Goal: Task Accomplishment & Management: Manage account settings

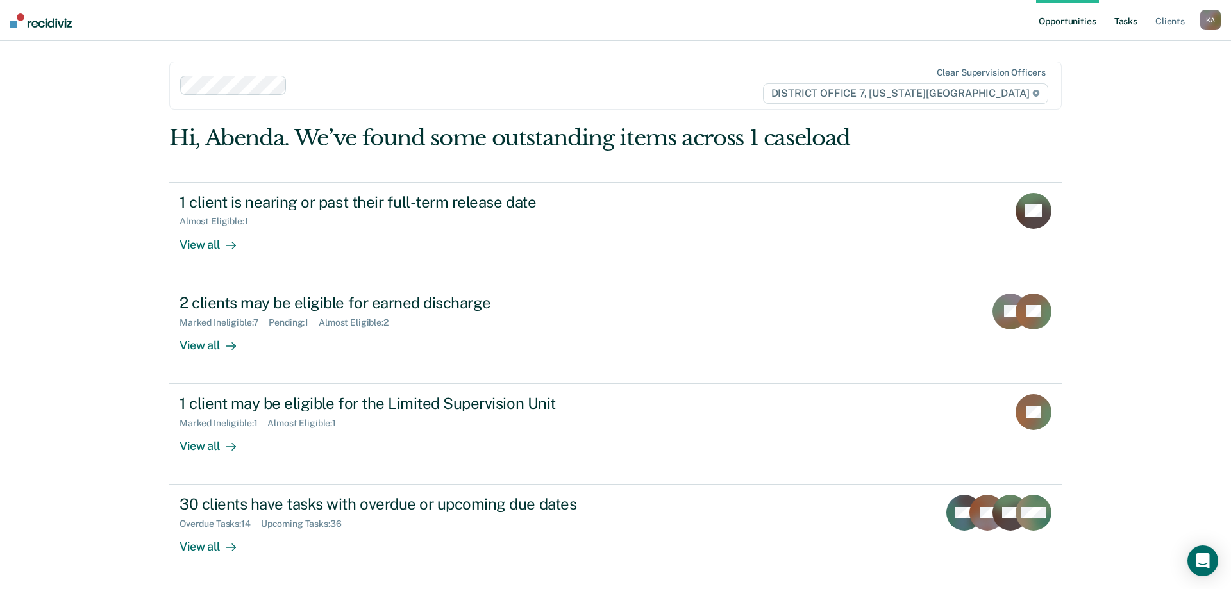
click at [1123, 24] on link "Tasks" at bounding box center [1125, 20] width 28 height 41
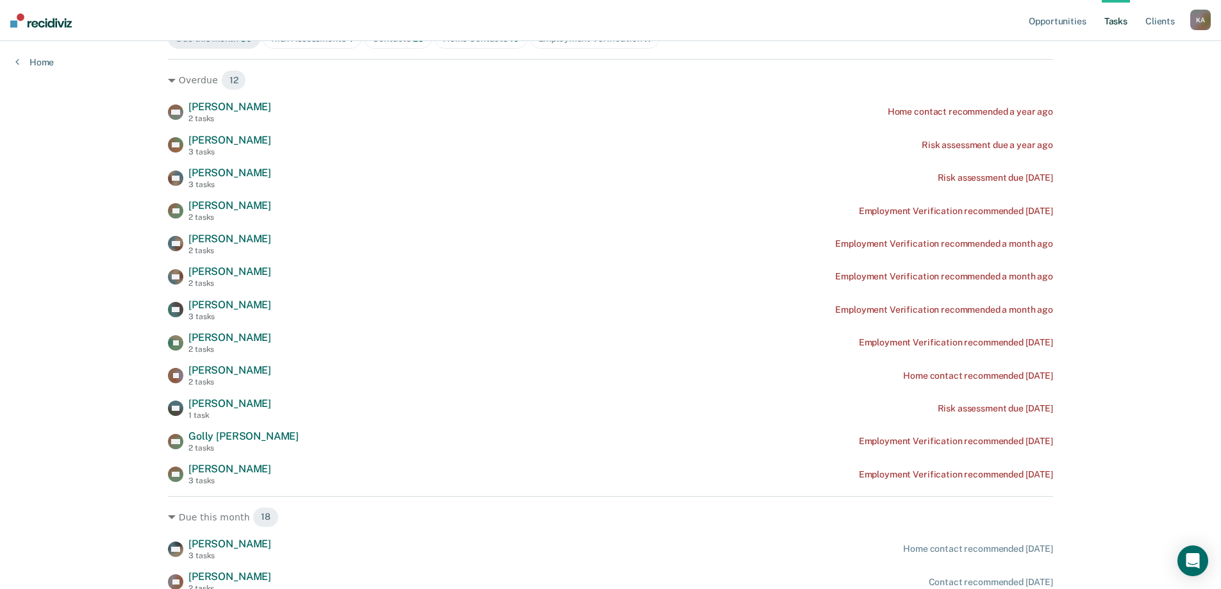
scroll to position [128, 0]
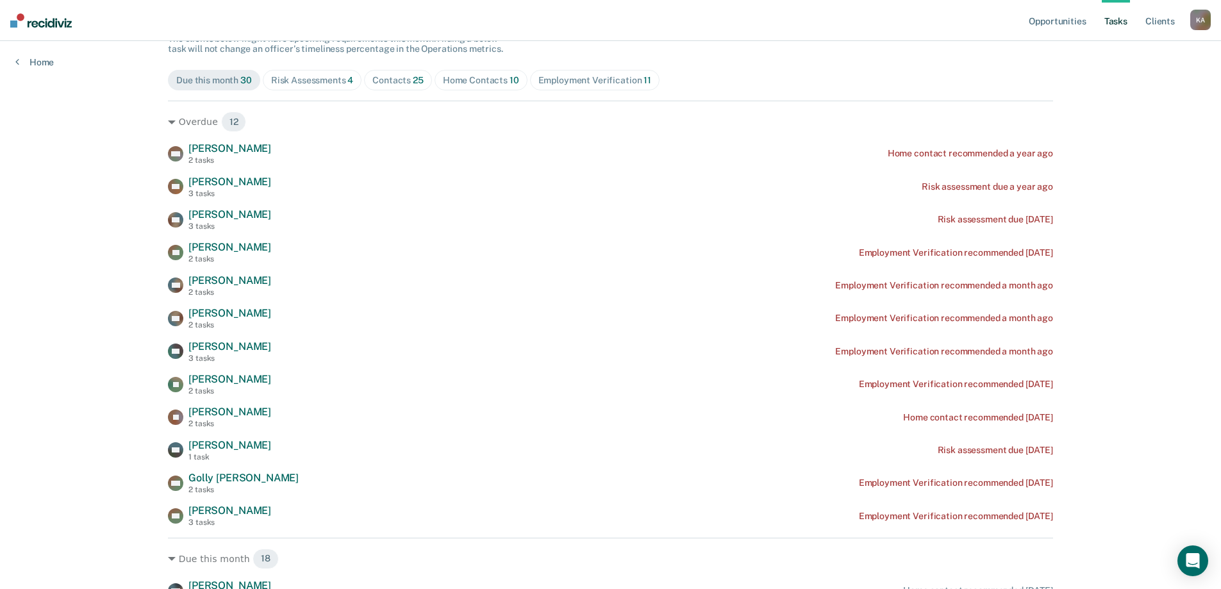
click at [584, 85] on div "Employment Verification 11" at bounding box center [594, 80] width 113 height 11
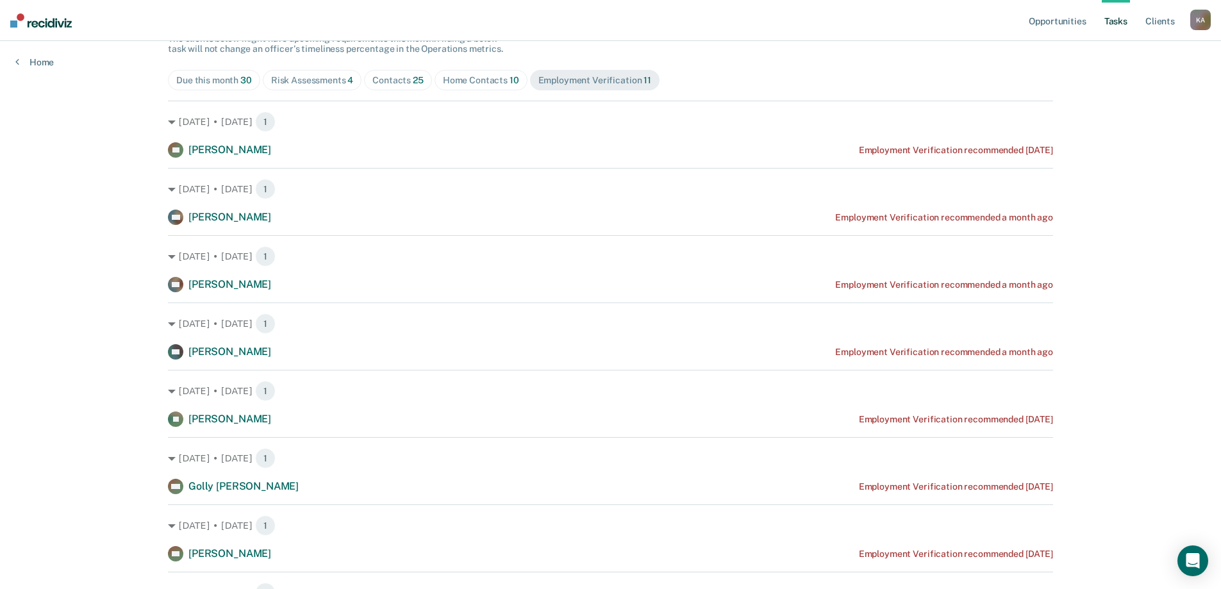
click at [323, 76] on div "Risk Assessments 4" at bounding box center [312, 80] width 83 height 11
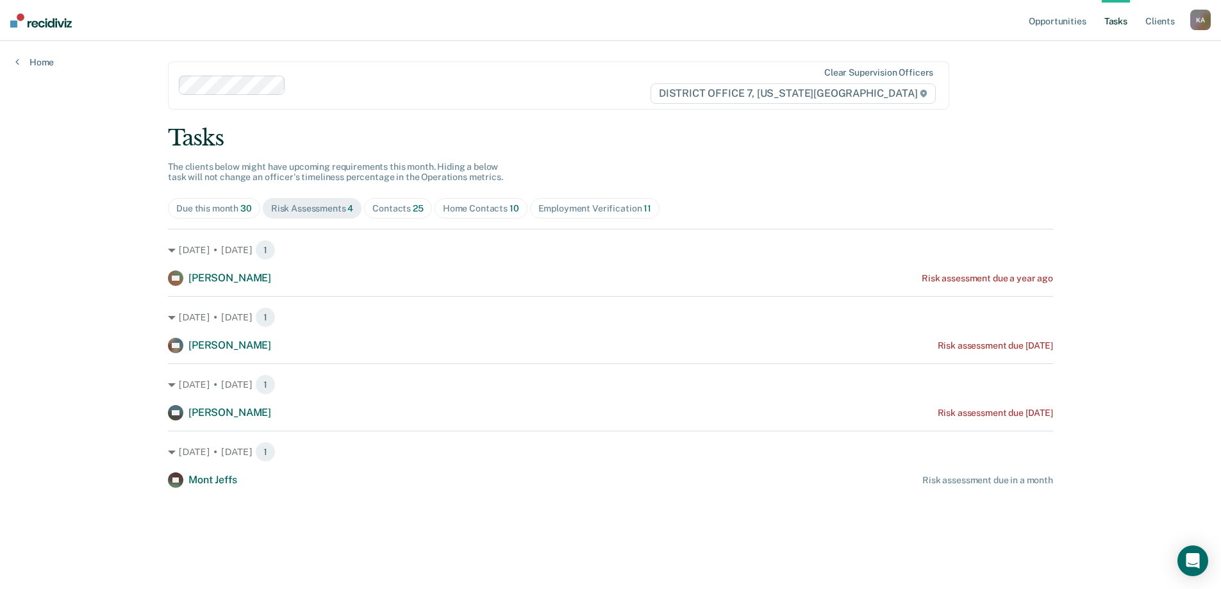
scroll to position [0, 0]
click at [404, 212] on div "Contacts 25" at bounding box center [399, 208] width 51 height 11
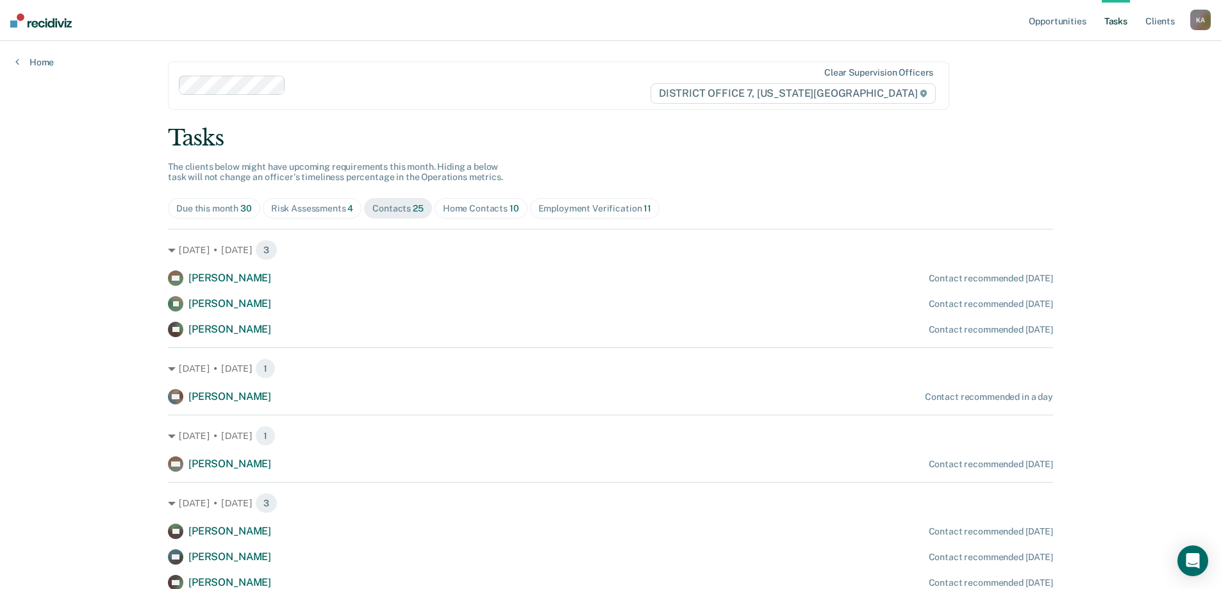
click at [561, 213] on div "Employment Verification 11" at bounding box center [594, 208] width 113 height 11
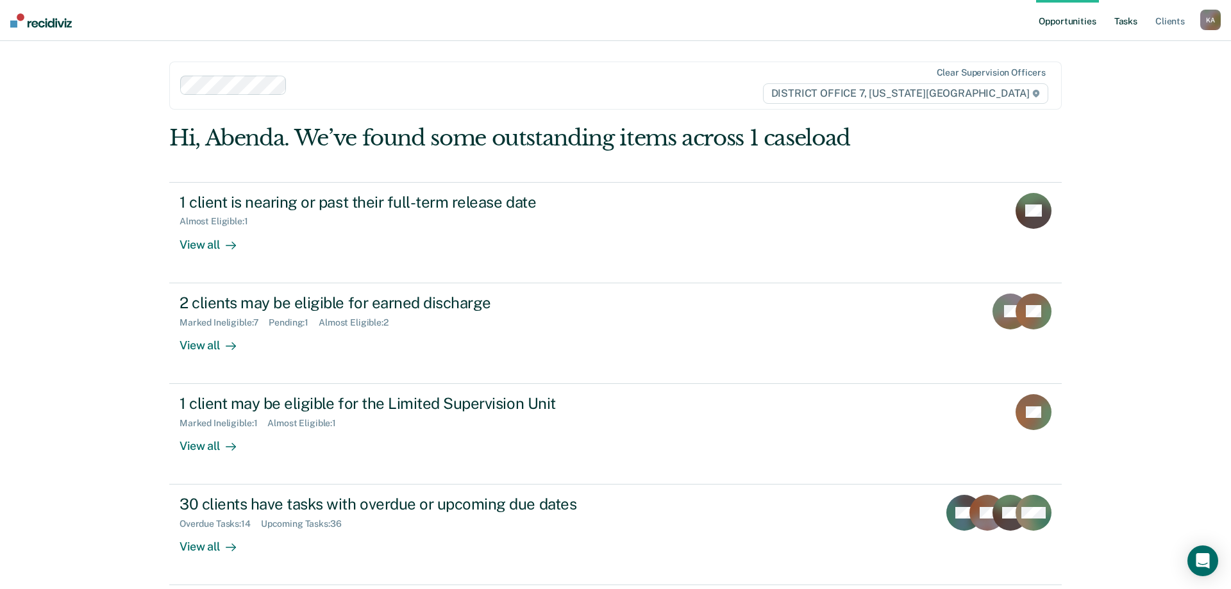
click at [1117, 23] on link "Tasks" at bounding box center [1125, 20] width 28 height 41
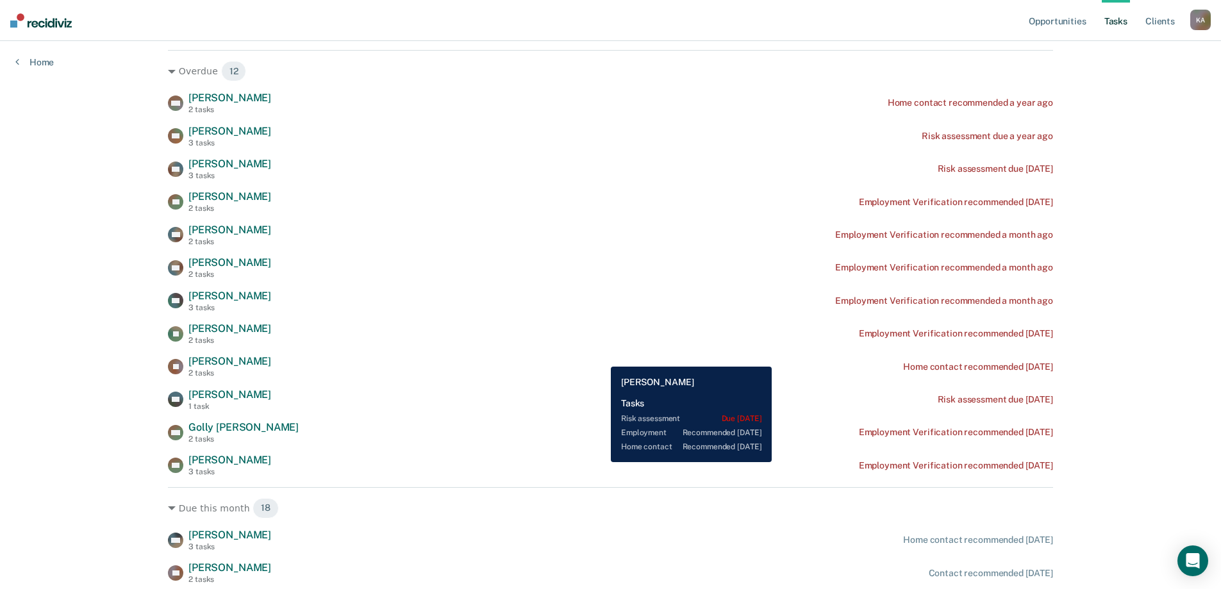
scroll to position [256, 0]
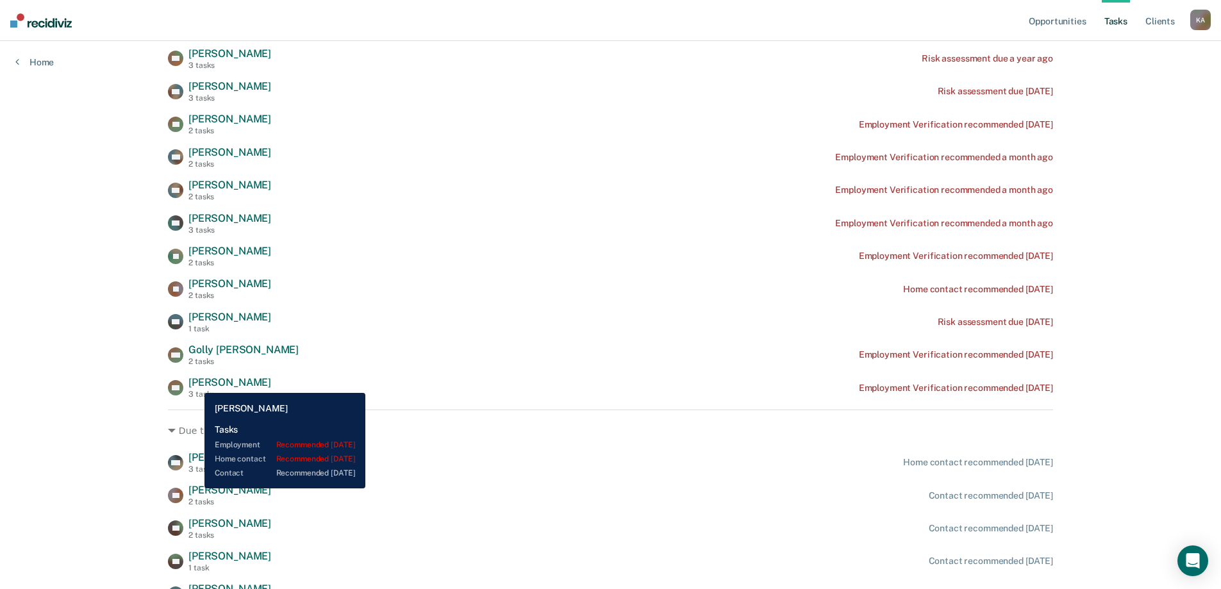
click at [195, 383] on span "[PERSON_NAME]" at bounding box center [229, 382] width 83 height 12
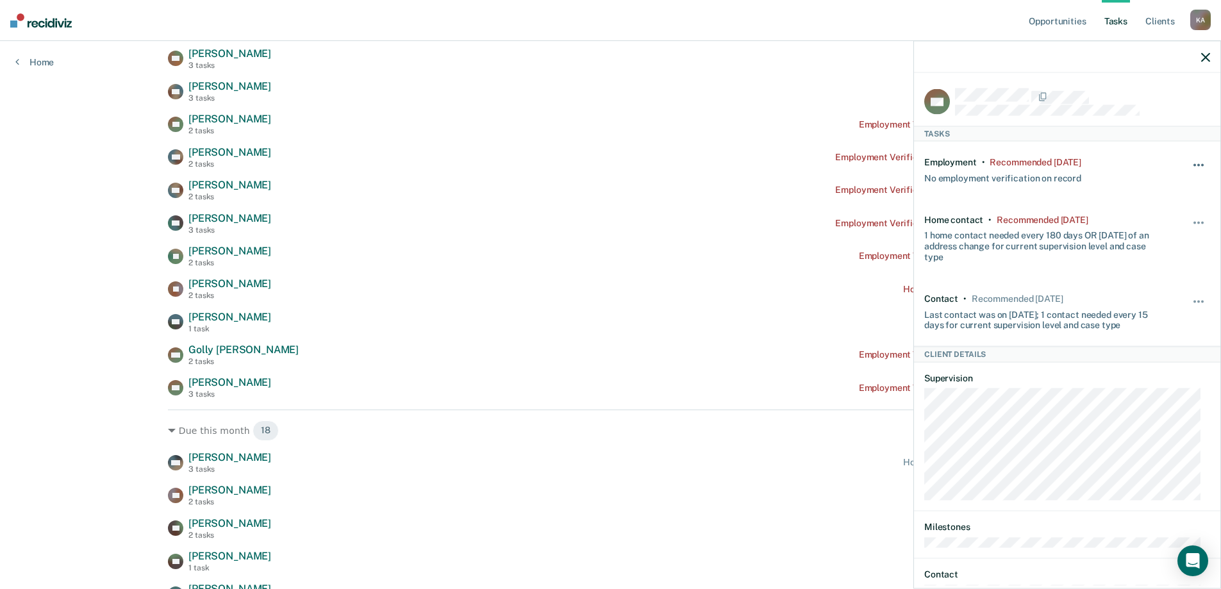
click at [1193, 164] on span "button" at bounding box center [1194, 165] width 3 height 3
click at [1144, 266] on button "90 days" at bounding box center [1164, 267] width 92 height 21
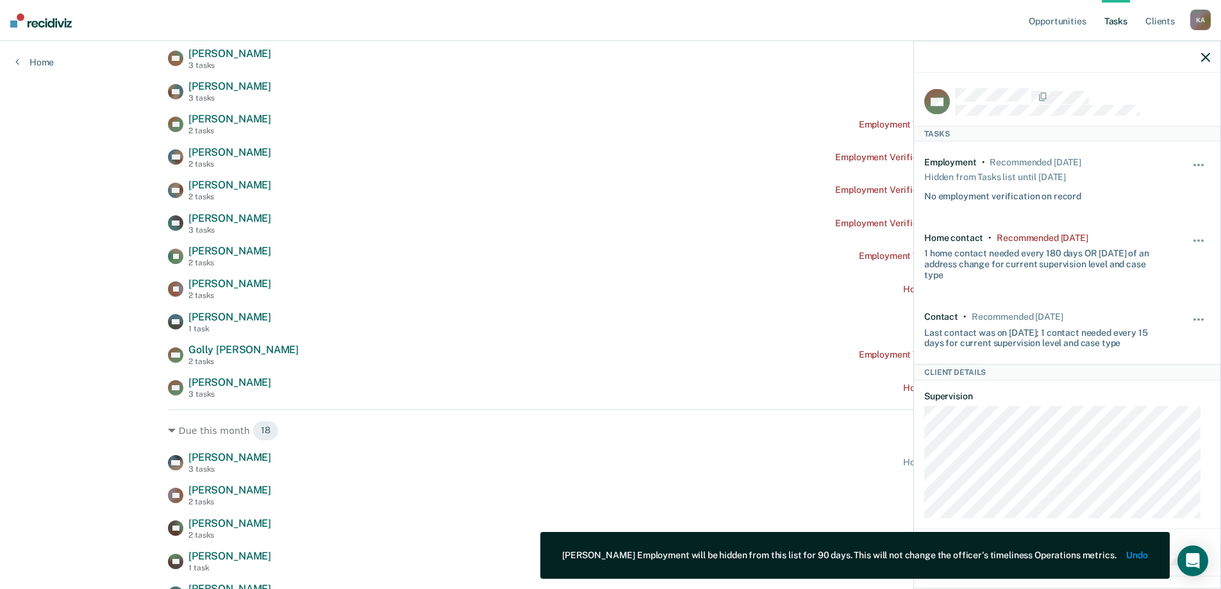
click at [83, 294] on div "Opportunities Tasks Client s Kesewaah, Abenda K A Profile How it works Log Out …" at bounding box center [610, 415] width 1221 height 1342
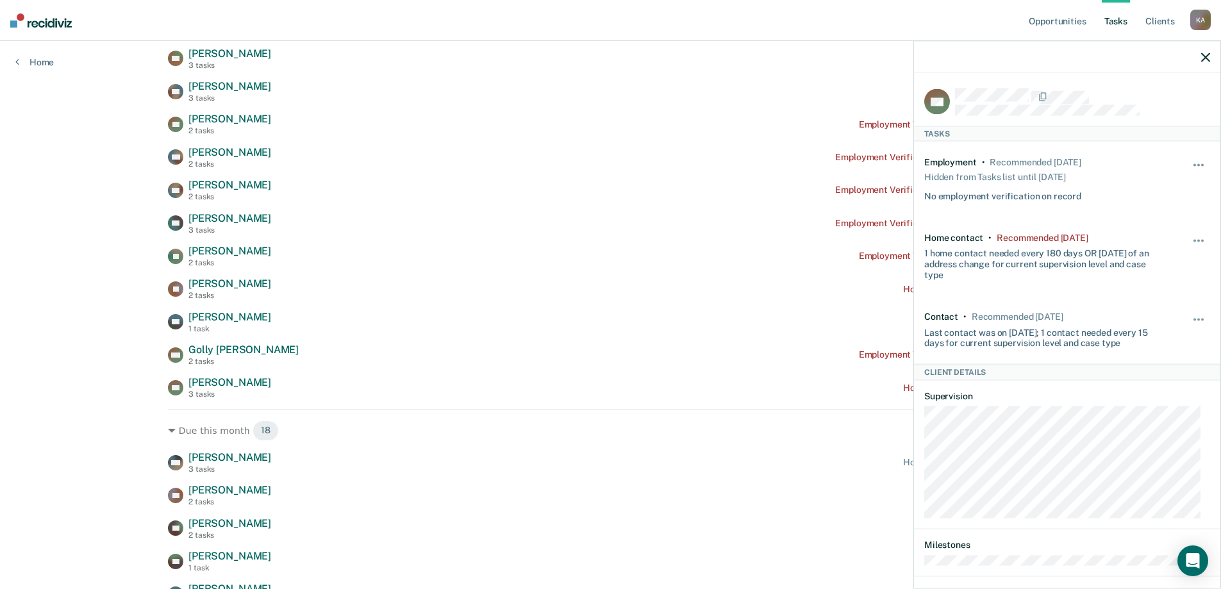
click at [1204, 56] on icon "button" at bounding box center [1205, 57] width 9 height 9
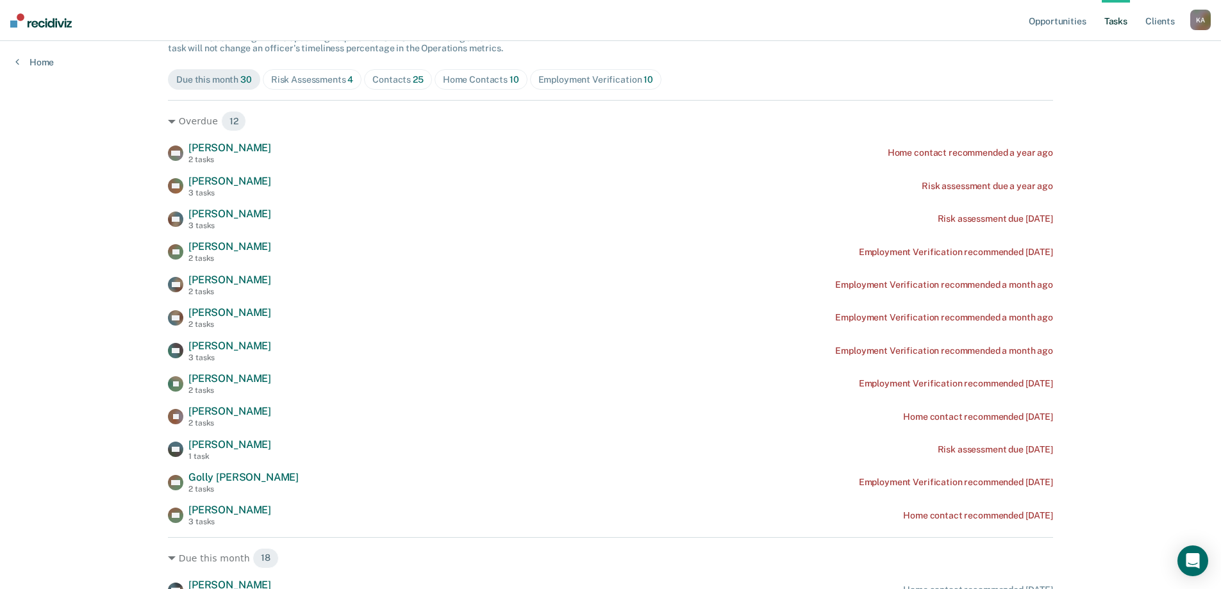
scroll to position [128, 0]
click at [574, 81] on div "Employment Verification 10" at bounding box center [595, 80] width 115 height 11
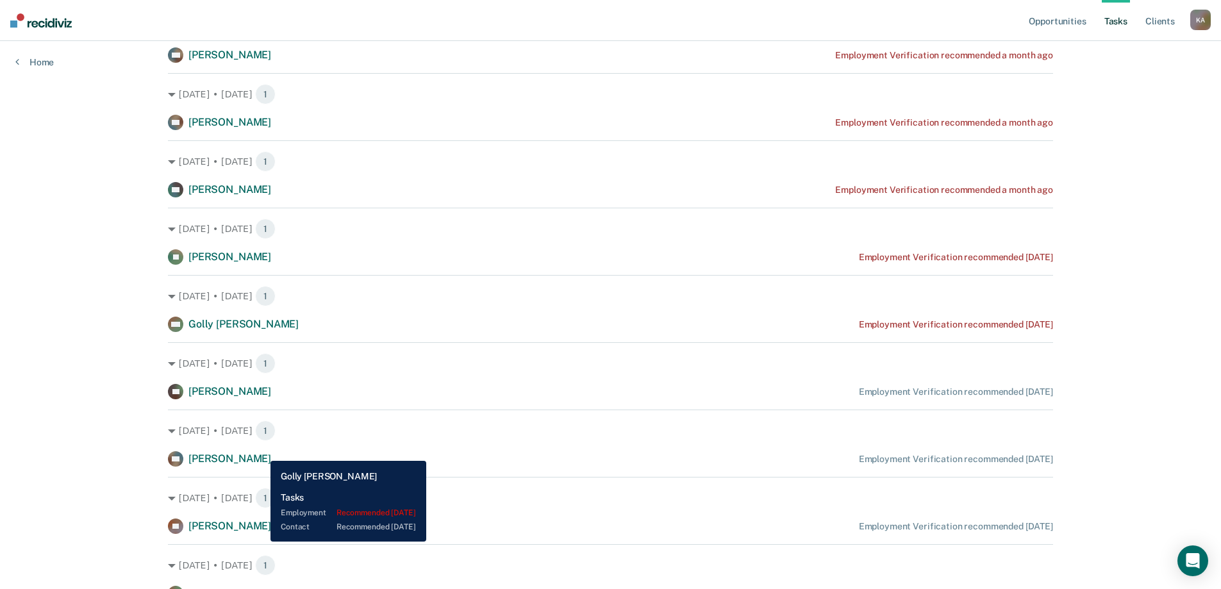
scroll to position [354, 0]
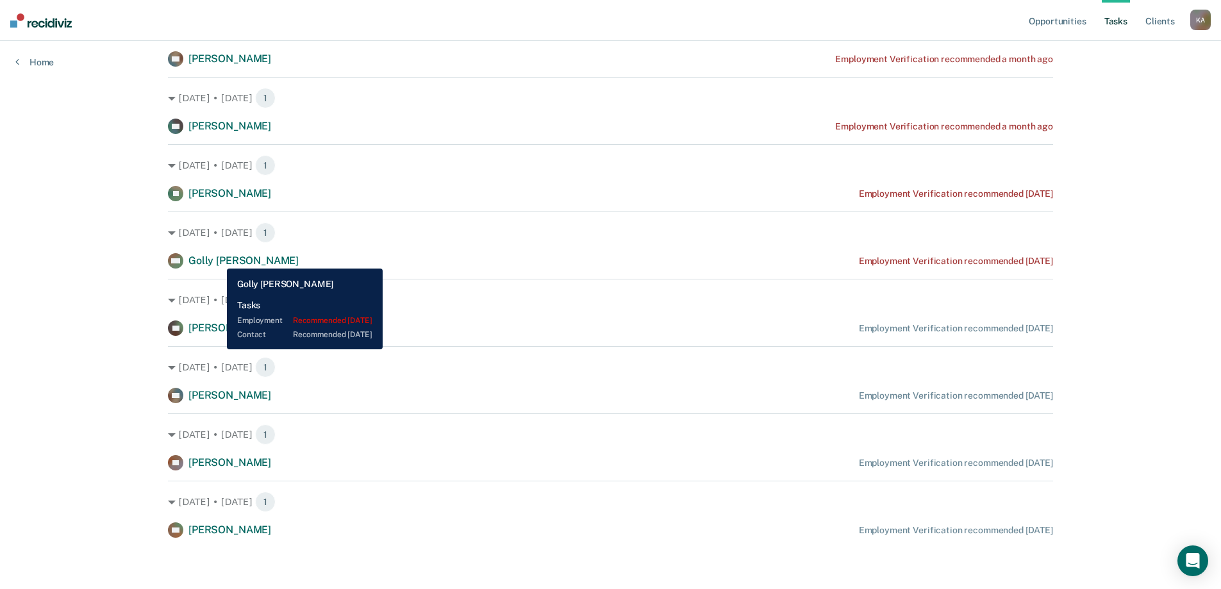
click at [217, 259] on span "Golly [PERSON_NAME]" at bounding box center [243, 260] width 110 height 12
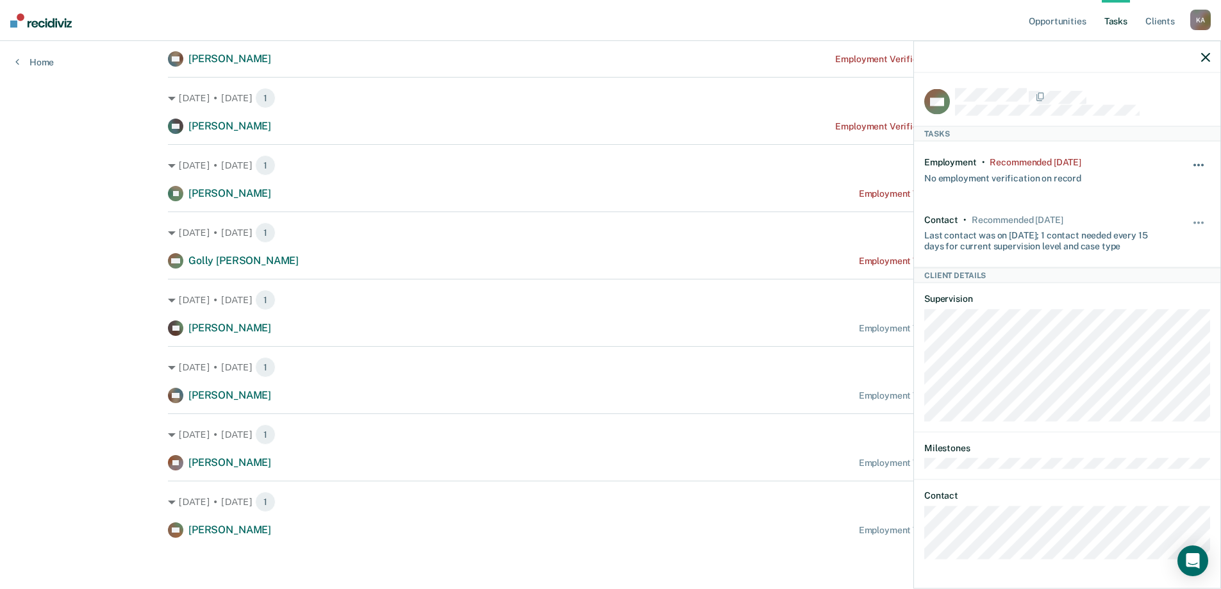
click at [1197, 163] on button "button" at bounding box center [1199, 172] width 22 height 21
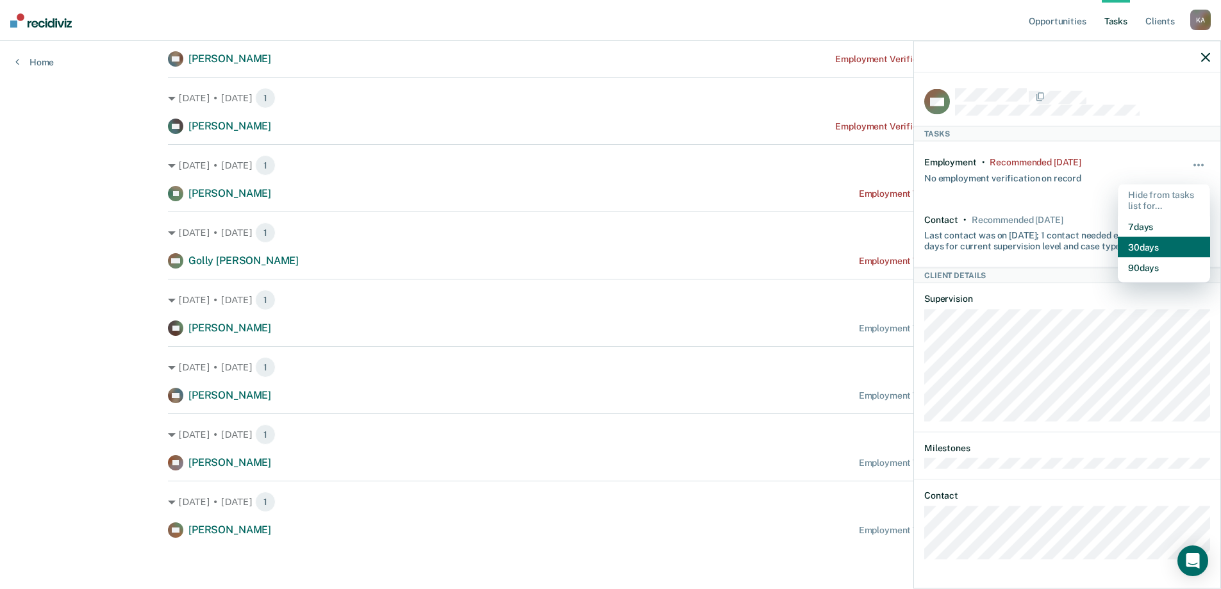
click at [1169, 251] on button "30 days" at bounding box center [1164, 247] width 92 height 21
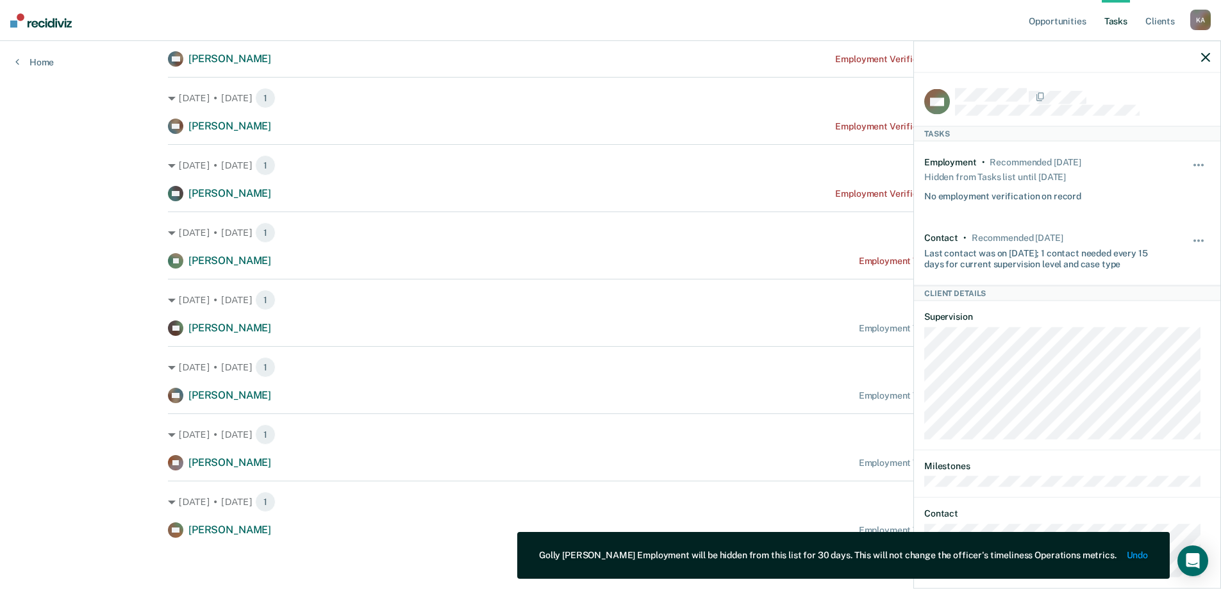
scroll to position [287, 0]
